Goal: Transaction & Acquisition: Purchase product/service

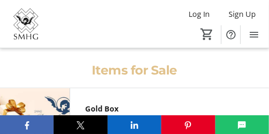
scroll to position [1012, 0]
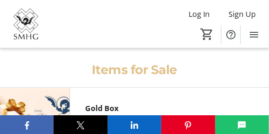
click at [158, 61] on div "Items for Sale" at bounding box center [134, 70] width 269 height 19
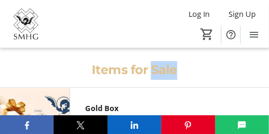
click at [158, 61] on div "Items for Sale" at bounding box center [134, 70] width 269 height 19
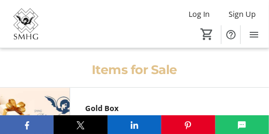
click at [118, 61] on div "Items for Sale" at bounding box center [134, 70] width 269 height 19
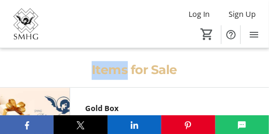
click at [118, 61] on div "Items for Sale" at bounding box center [134, 70] width 269 height 19
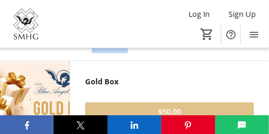
scroll to position [1038, 0]
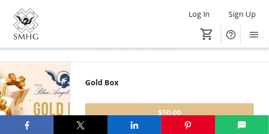
click at [98, 77] on div "Gold Box" at bounding box center [169, 82] width 169 height 11
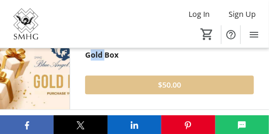
scroll to position [1067, 0]
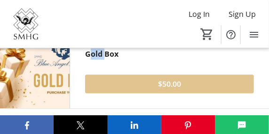
click at [111, 75] on span at bounding box center [169, 84] width 169 height 23
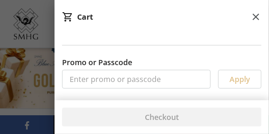
click at [111, 75] on mat-sidenav-container "Log In Sign Up Home Items Donations Tickets 0 Home Items Donations Tickets [PER…" at bounding box center [134, 49] width 269 height 2232
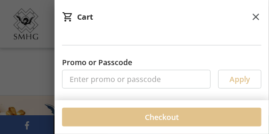
scroll to position [1010, 0]
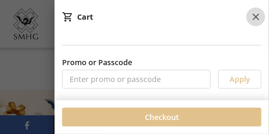
click at [253, 16] on mat-icon at bounding box center [255, 16] width 11 height 11
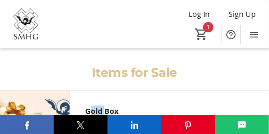
click at [32, 108] on img at bounding box center [35, 128] width 70 height 75
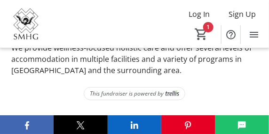
scroll to position [2104, 0]
